Goal: Obtain resource: Download file/media

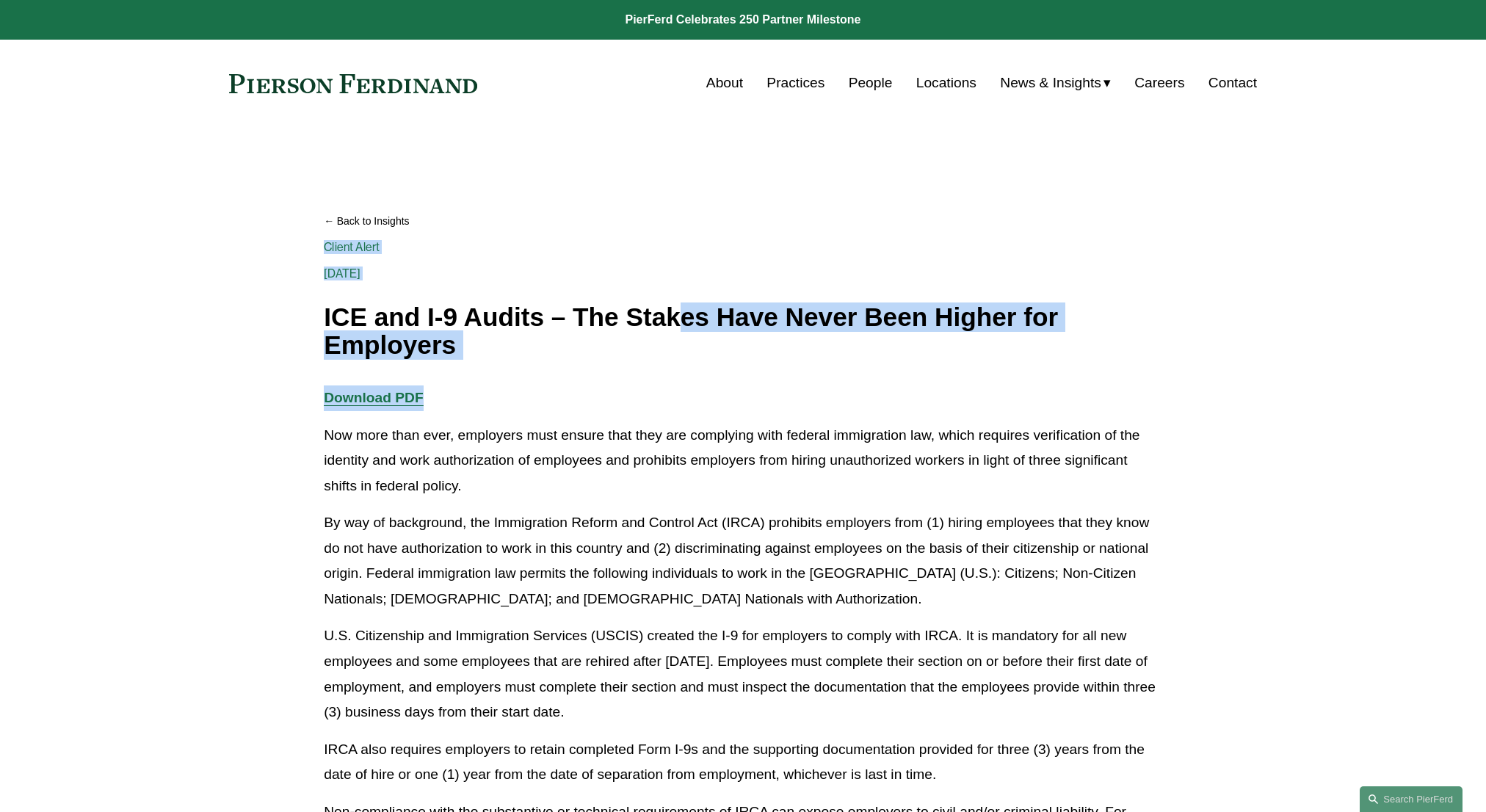
drag, startPoint x: 681, startPoint y: 305, endPoint x: 777, endPoint y: 388, distance: 126.9
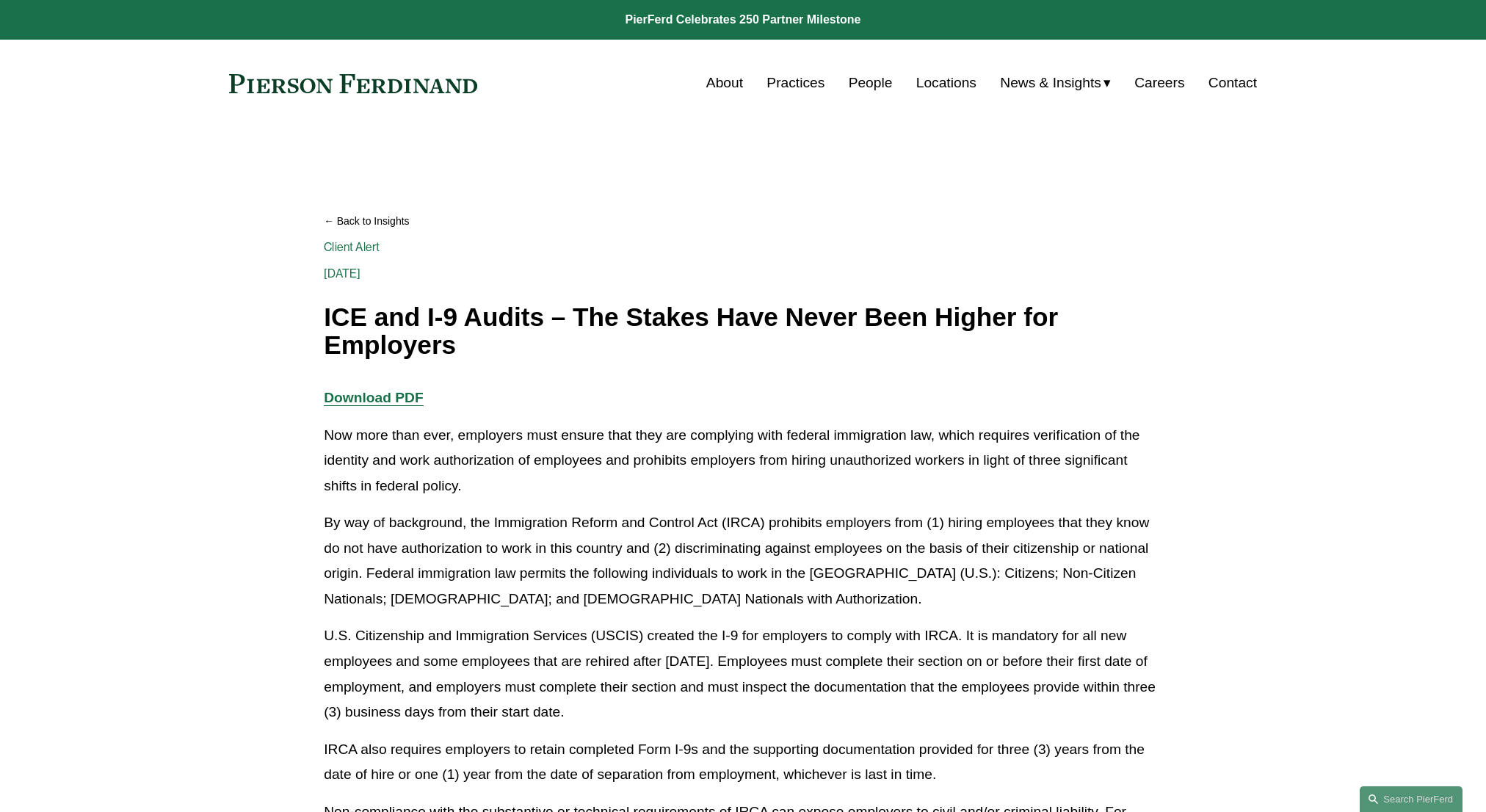
click at [781, 391] on p "Download PDF" at bounding box center [743, 398] width 838 height 26
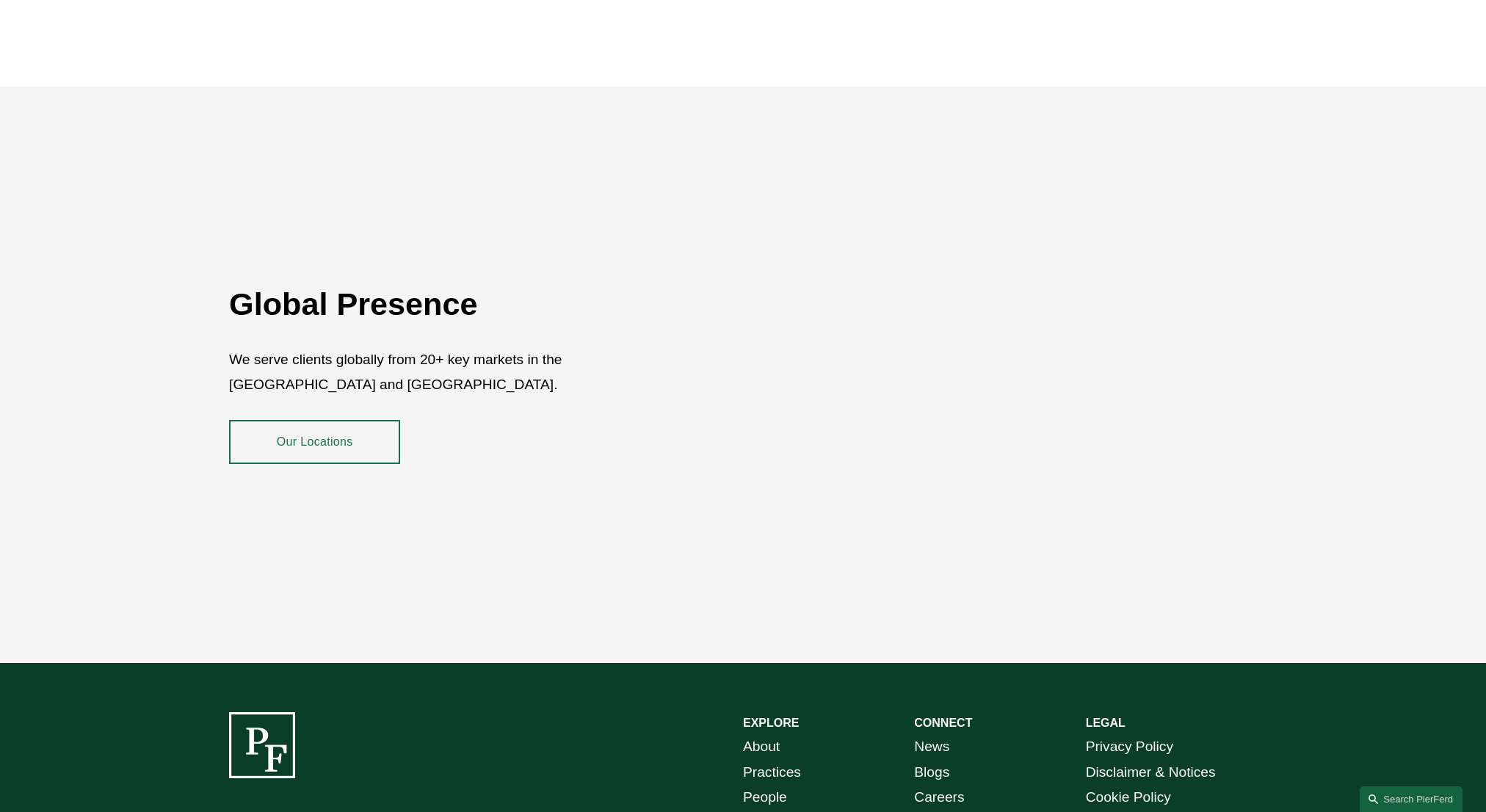
scroll to position [2586, 0]
